Goal: Navigation & Orientation: Go to known website

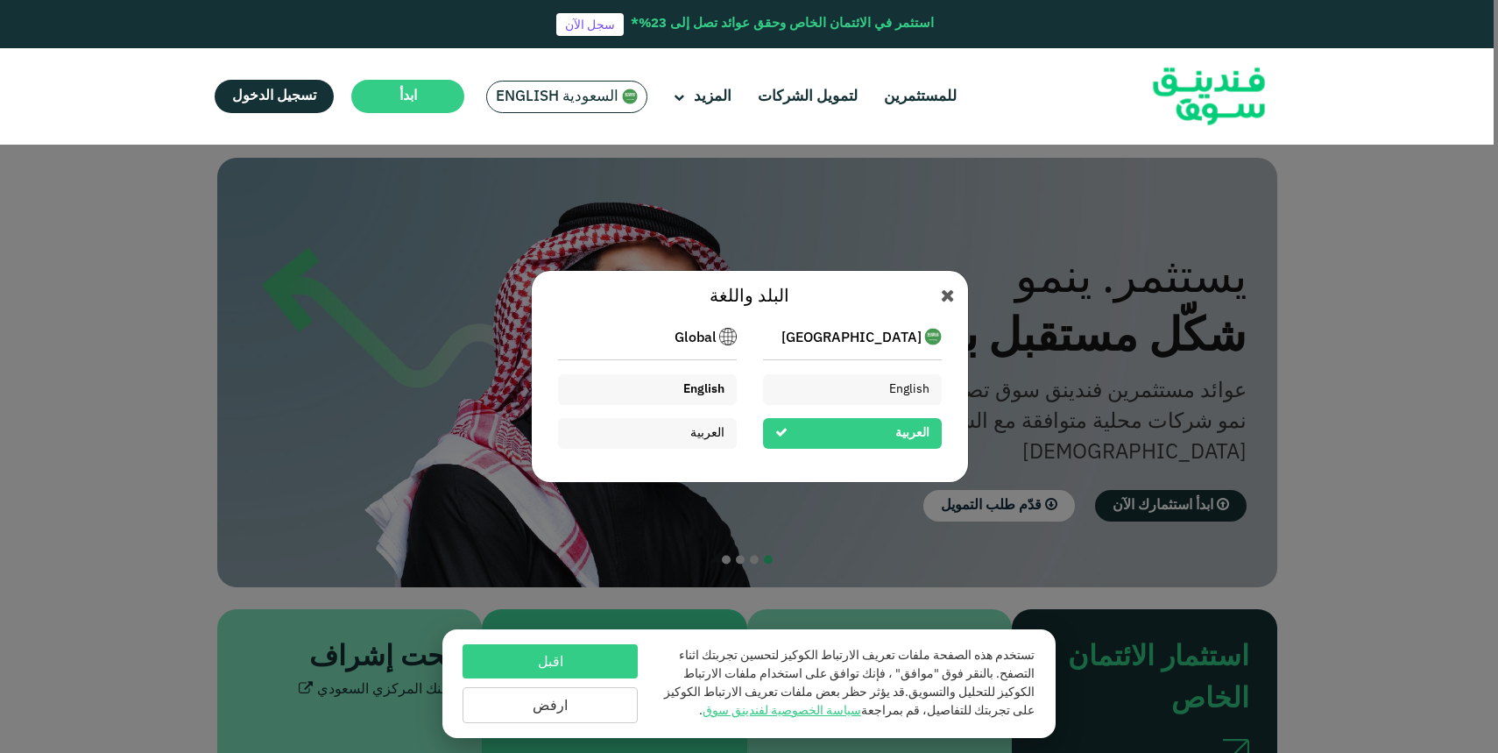
click at [701, 391] on span "English" at bounding box center [703, 389] width 41 height 12
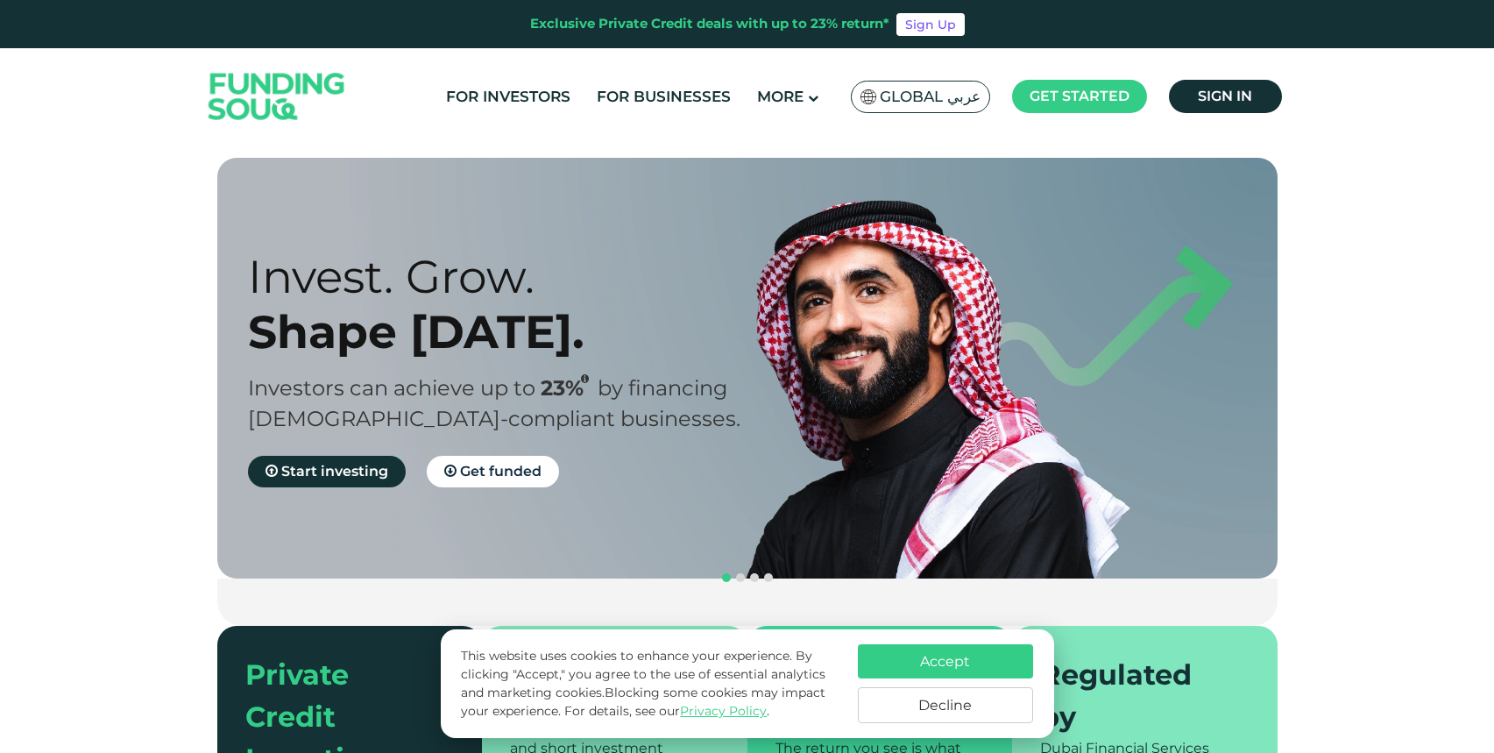
click at [841, 141] on div "For Investors For Businesses More About Us Global عربي" at bounding box center [747, 96] width 1086 height 96
click at [963, 106] on span "Global عربي" at bounding box center [930, 97] width 101 height 20
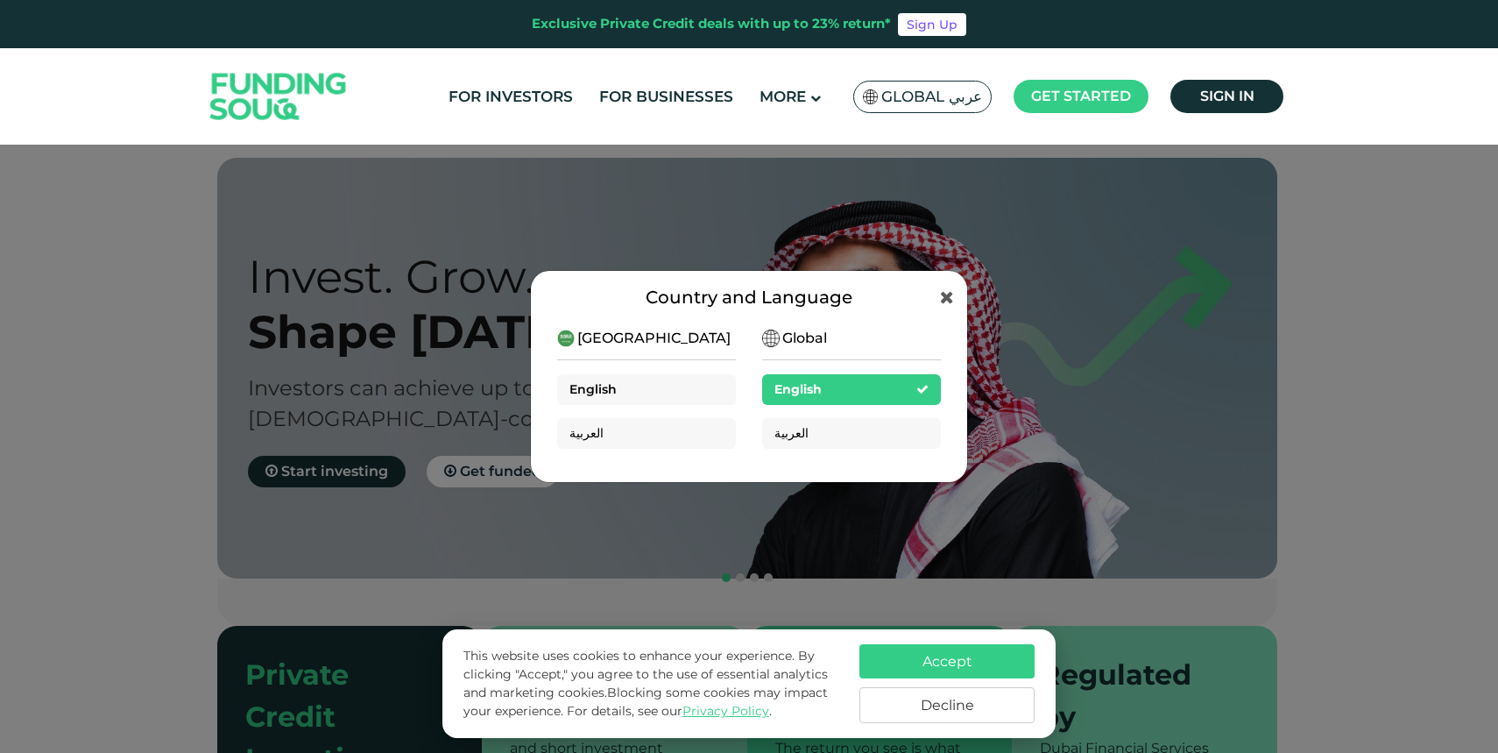
click at [648, 385] on div "English" at bounding box center [646, 389] width 179 height 31
